Goal: Transaction & Acquisition: Purchase product/service

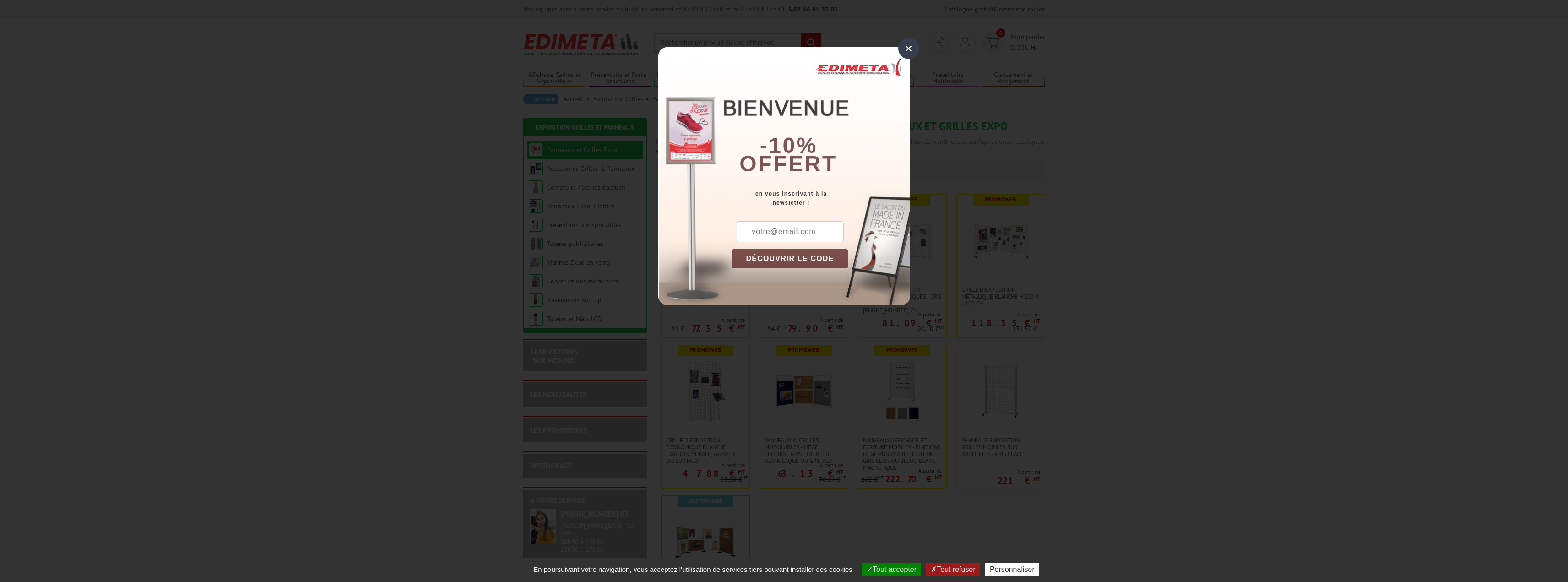
click at [910, 52] on div "×" at bounding box center [909, 48] width 21 height 21
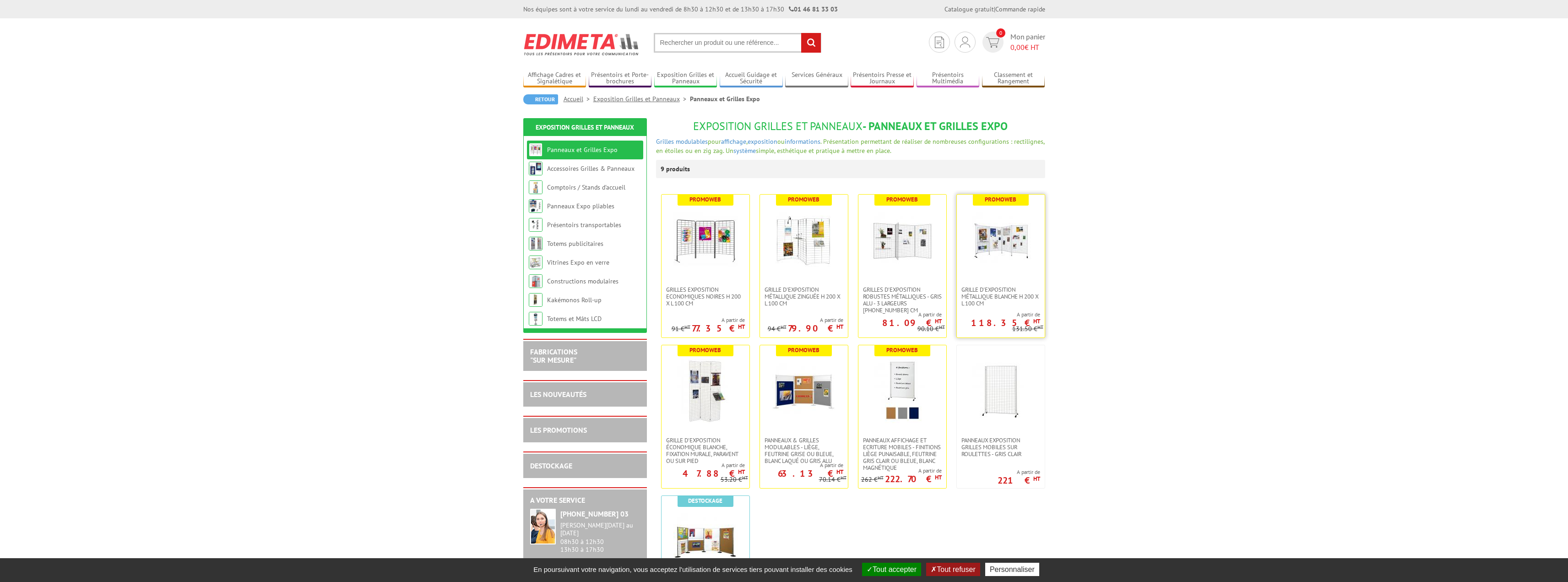
click at [1015, 239] on img at bounding box center [1001, 240] width 64 height 64
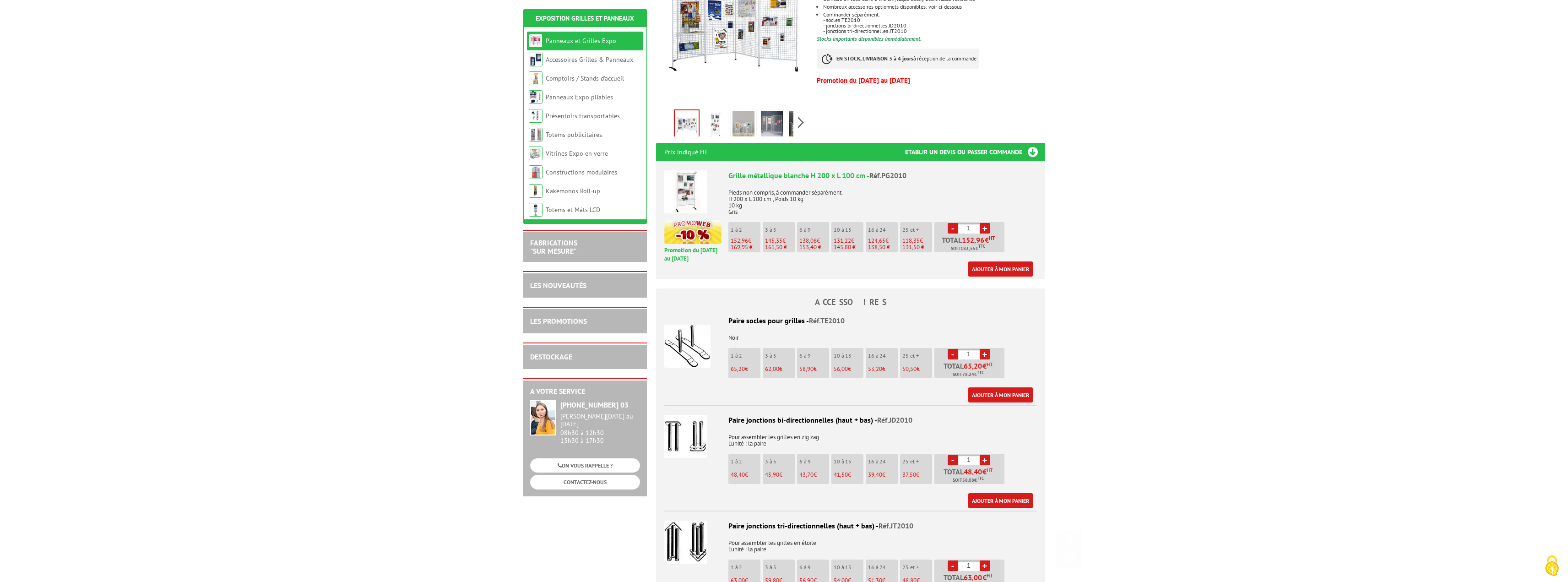
scroll to position [366, 0]
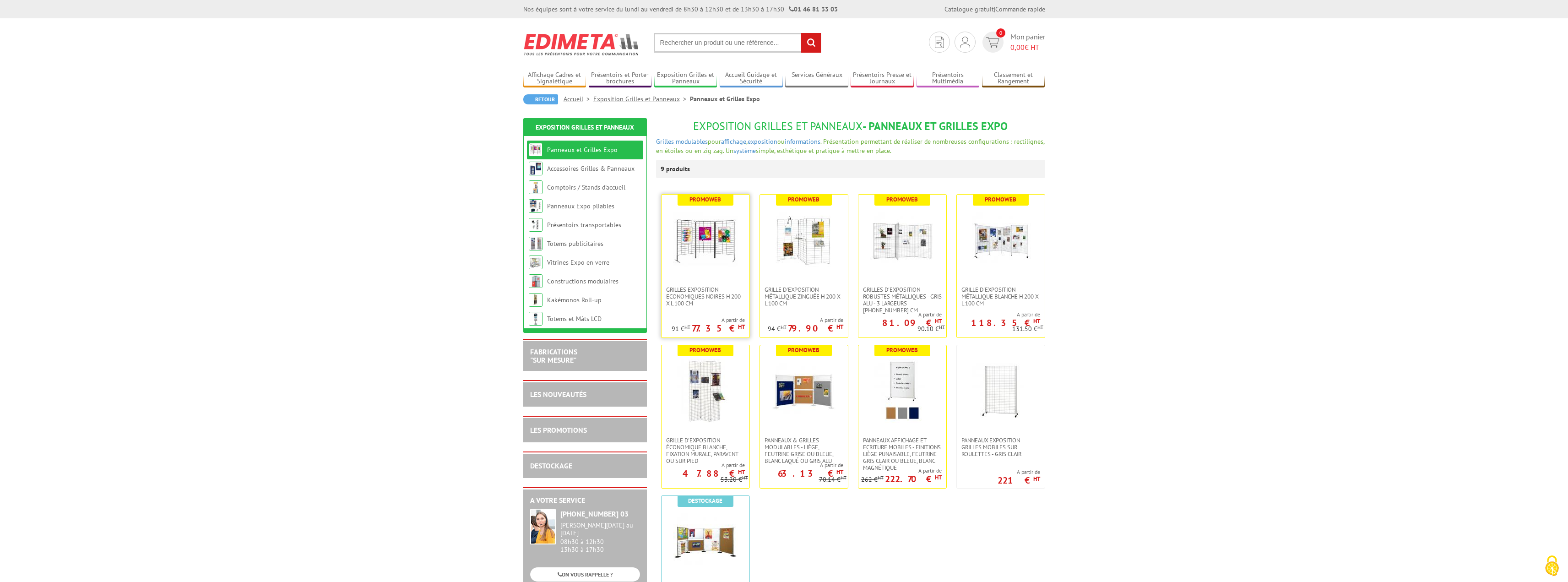
click at [684, 284] on link at bounding box center [705, 240] width 88 height 91
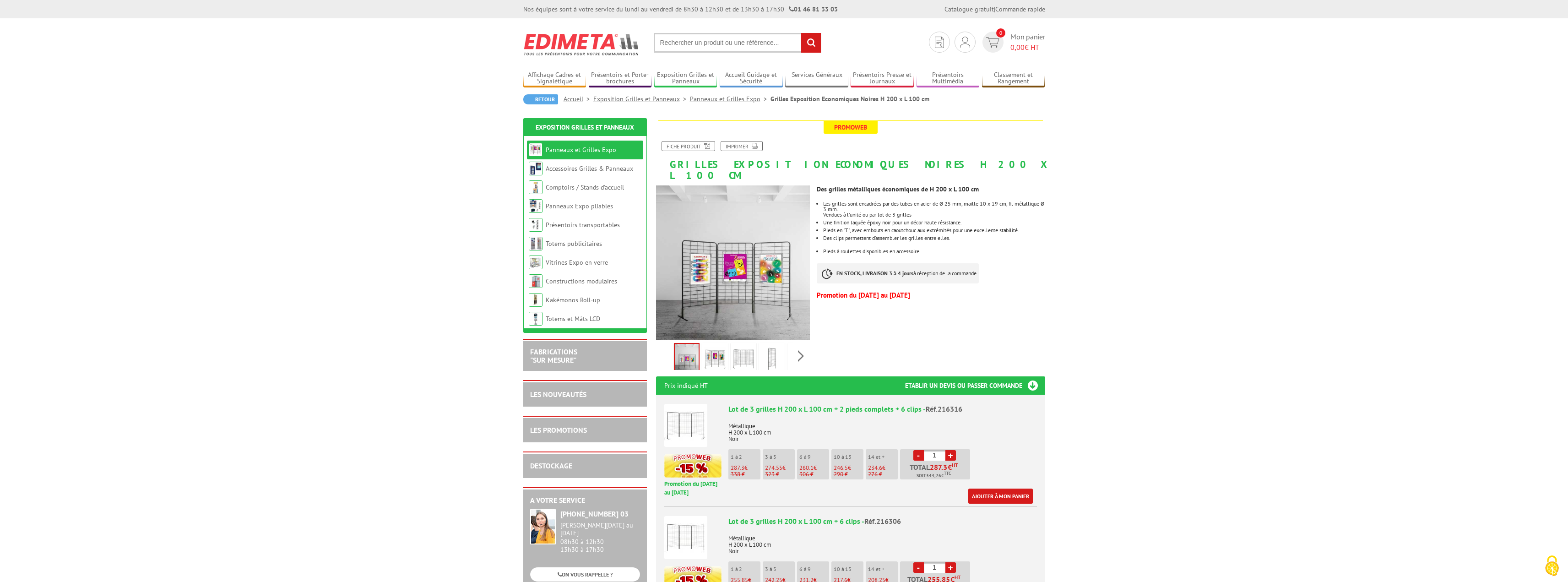
click at [950, 450] on link "+" at bounding box center [950, 455] width 10 height 10
click at [917, 450] on link "-" at bounding box center [918, 455] width 10 height 10
type input "1"
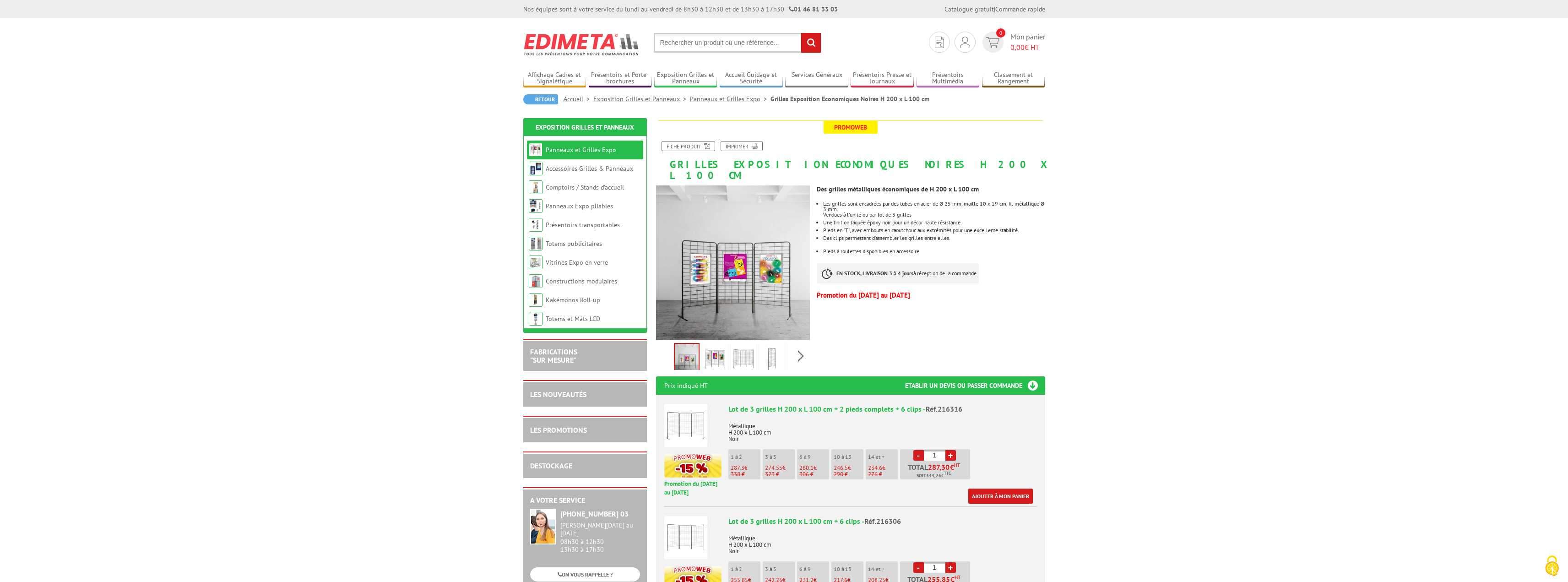
click at [917, 450] on link "-" at bounding box center [918, 455] width 10 height 10
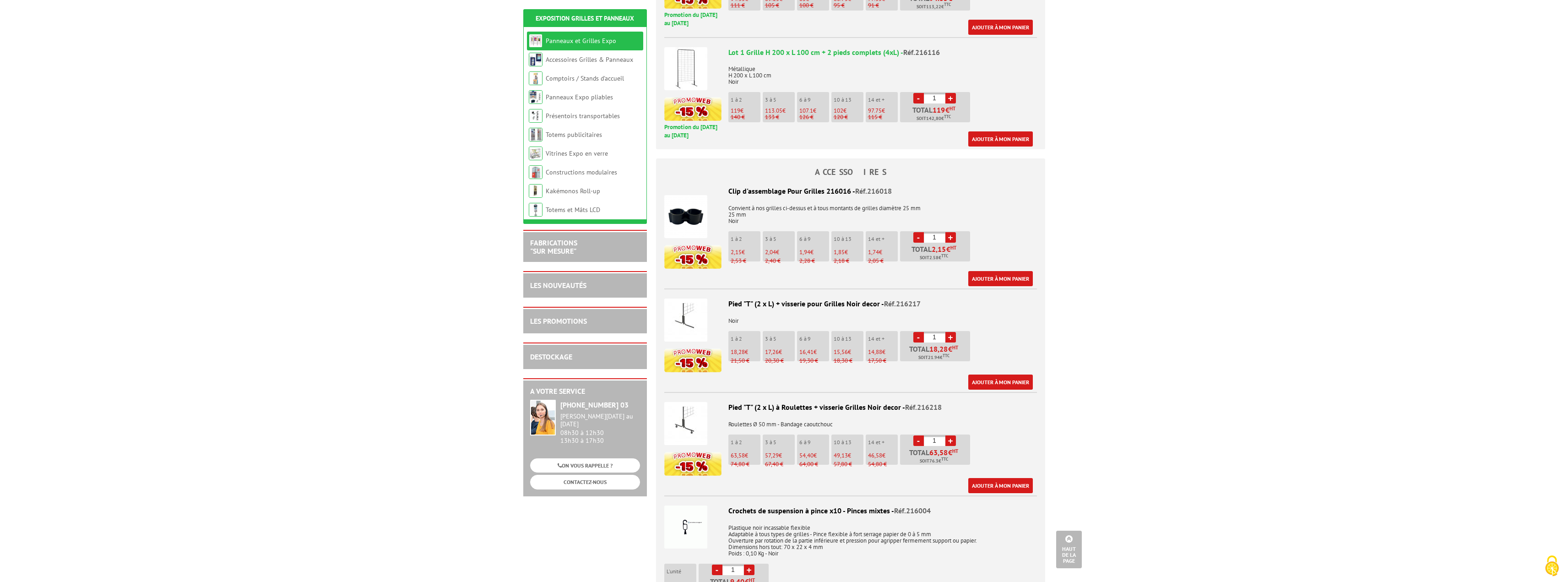
scroll to position [870, 0]
